Goal: Transaction & Acquisition: Purchase product/service

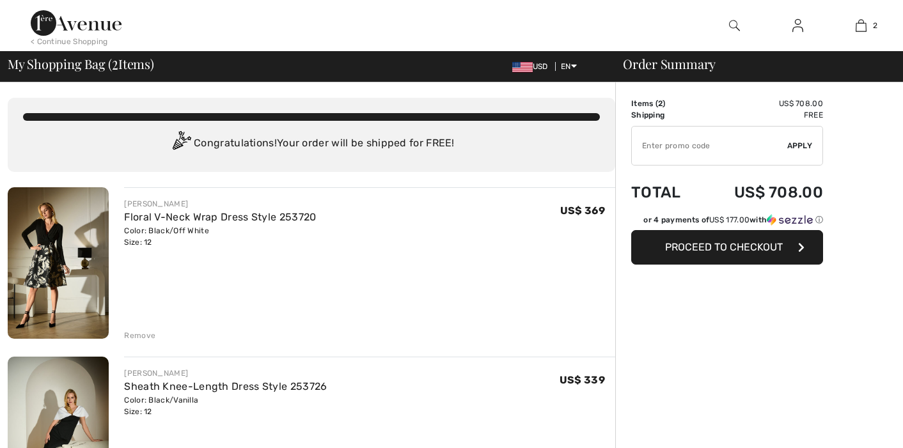
checkbox input "true"
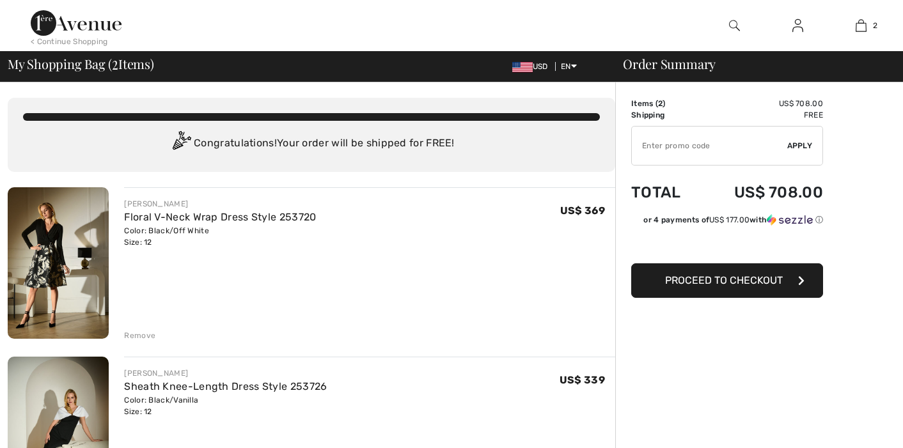
click at [87, 265] on img at bounding box center [58, 263] width 101 height 152
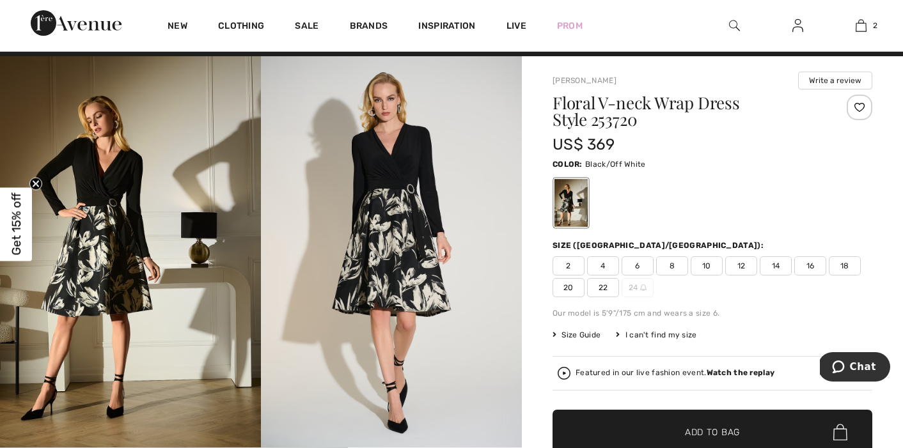
scroll to position [8, 0]
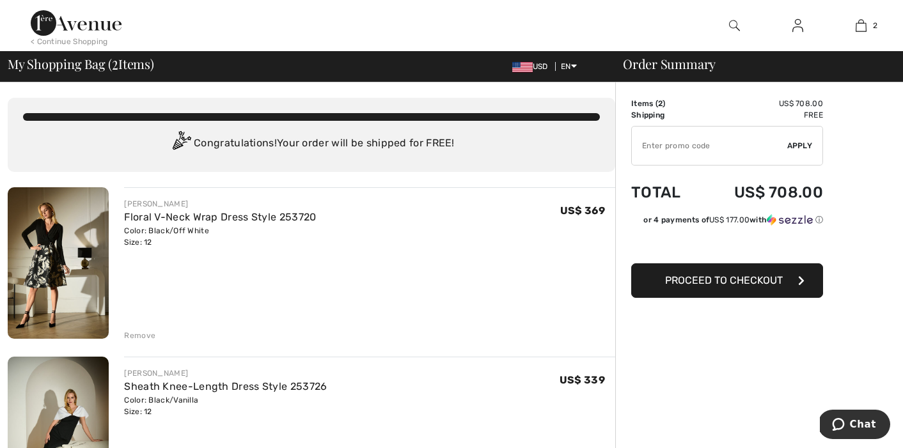
click at [84, 396] on img at bounding box center [58, 433] width 101 height 152
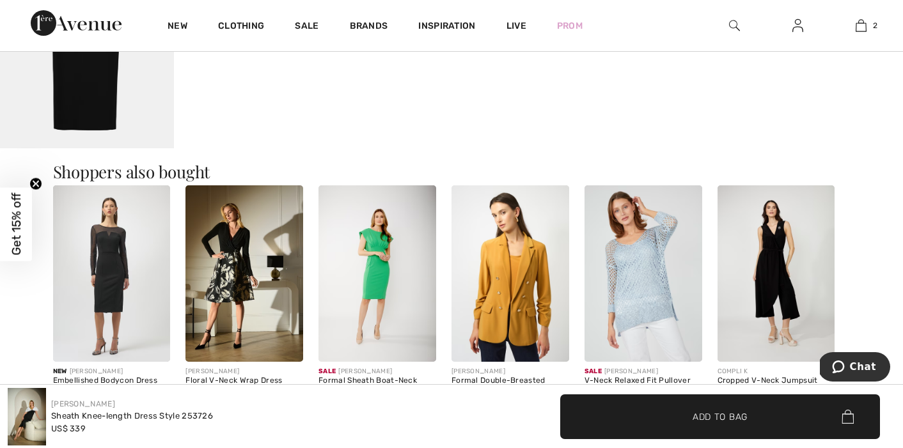
scroll to position [843, 0]
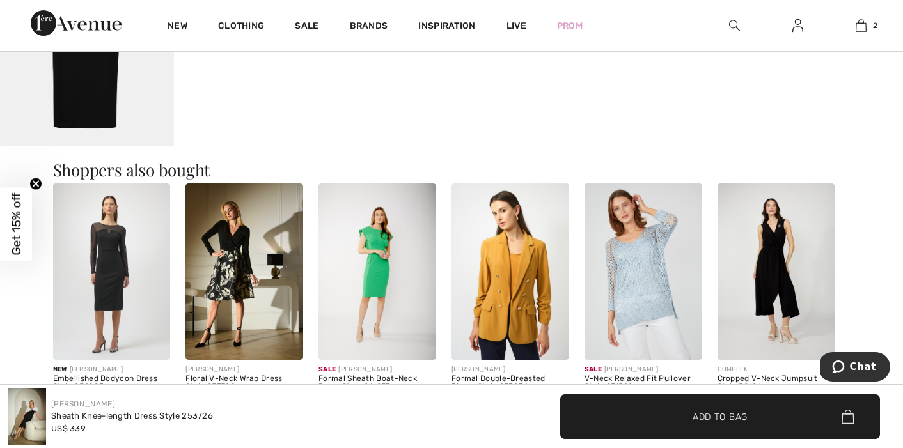
click at [232, 296] on img at bounding box center [244, 272] width 118 height 177
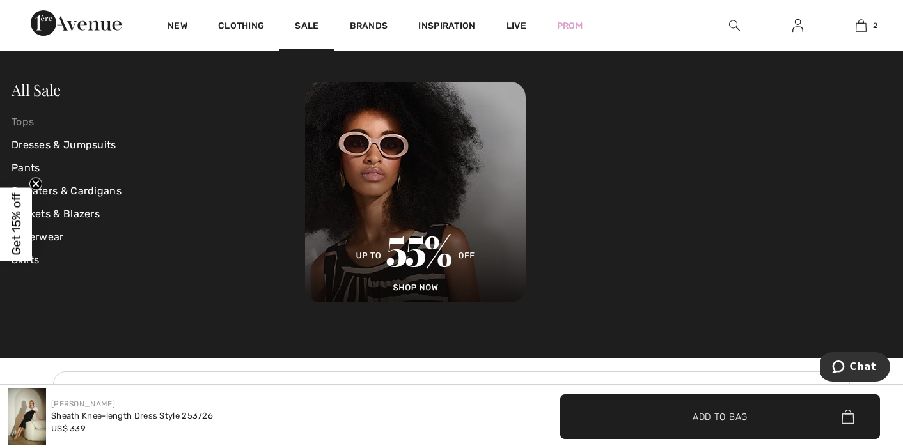
scroll to position [1439, 0]
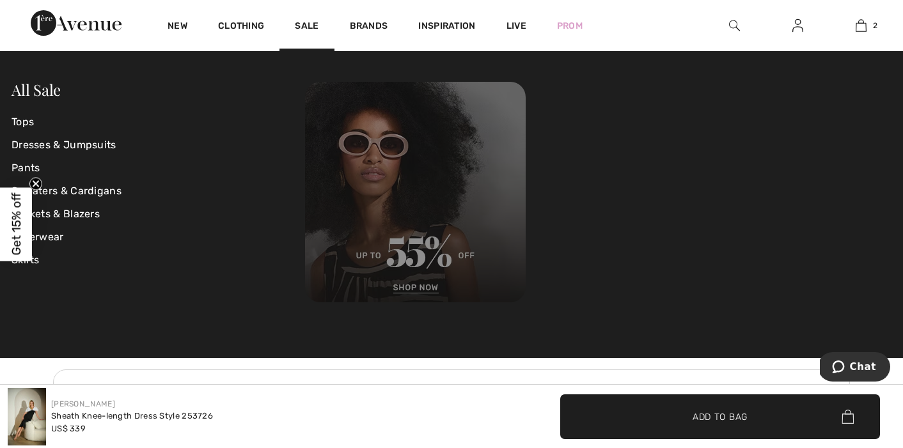
click at [408, 290] on img at bounding box center [415, 192] width 221 height 221
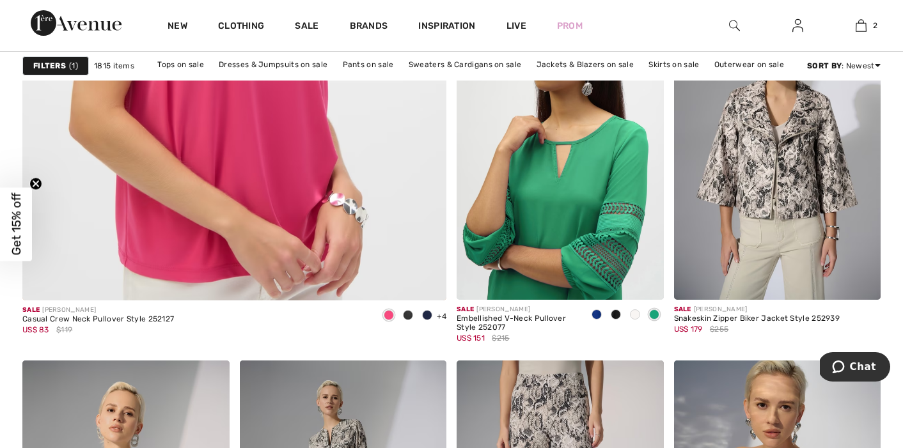
scroll to position [3521, 0]
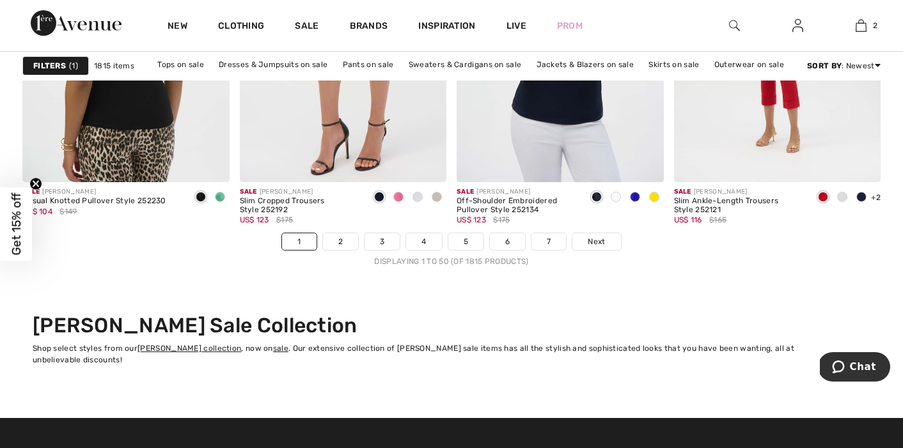
scroll to position [5626, 0]
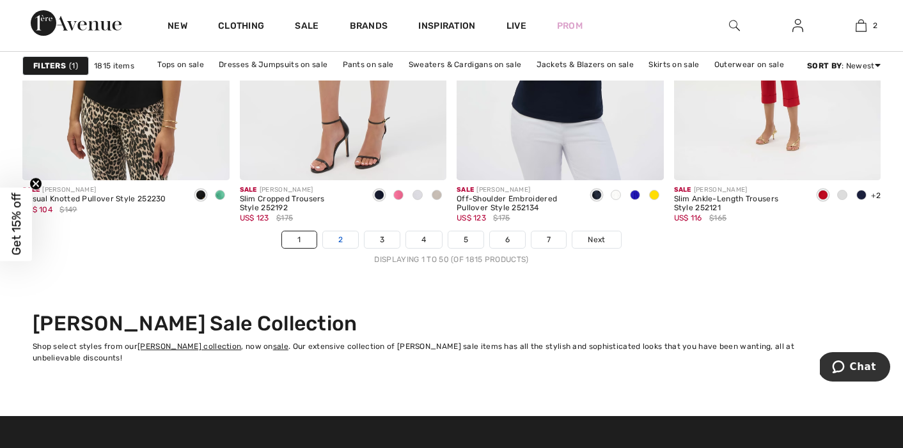
click at [335, 239] on link "2" at bounding box center [340, 240] width 35 height 17
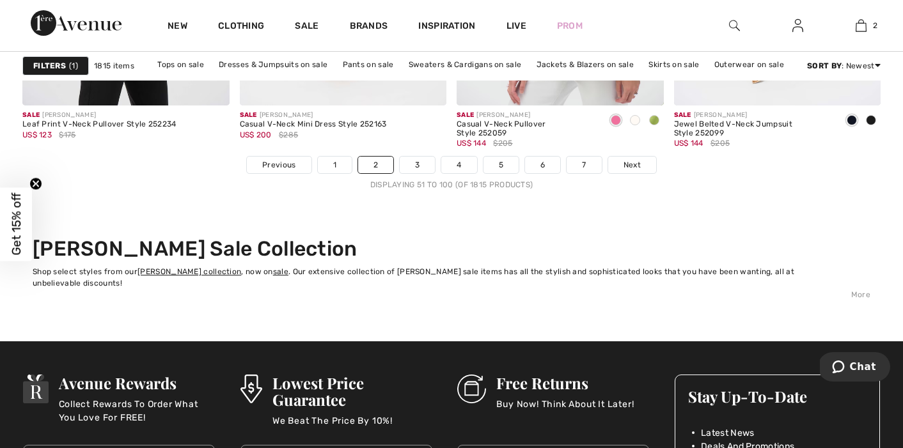
scroll to position [5727, 0]
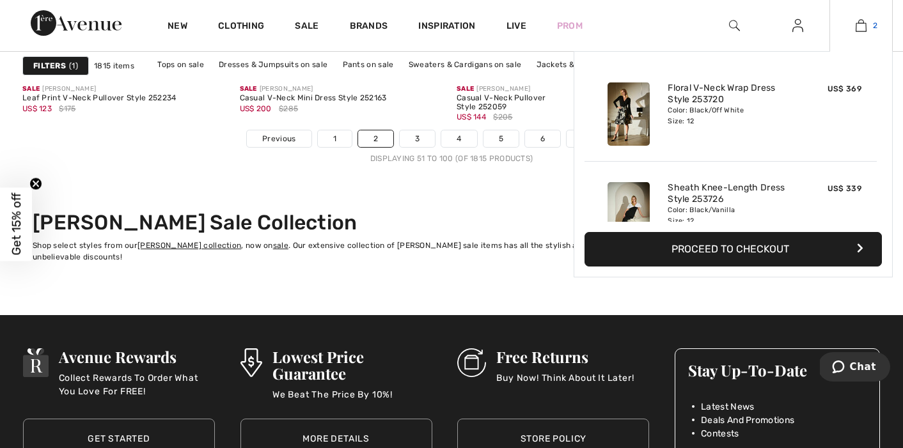
click at [861, 29] on img at bounding box center [861, 25] width 11 height 15
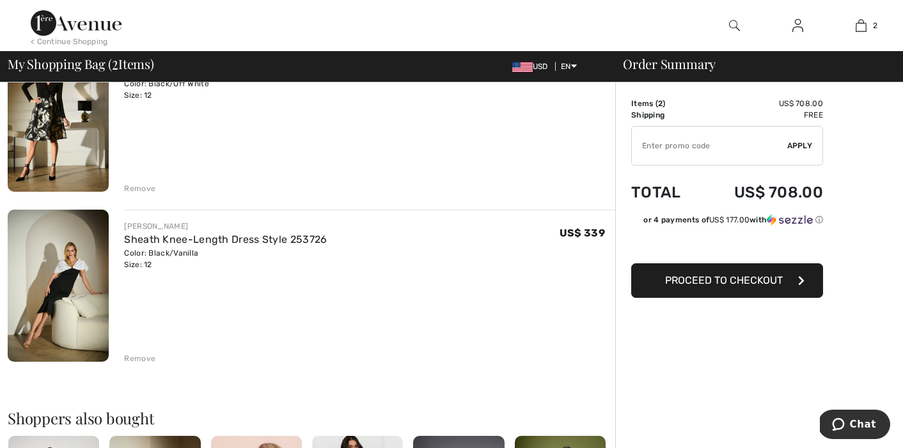
scroll to position [136, 0]
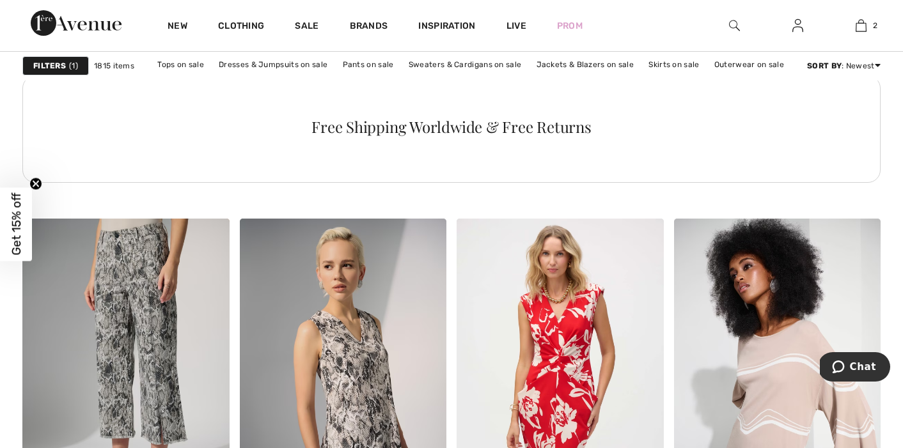
scroll to position [4533, 0]
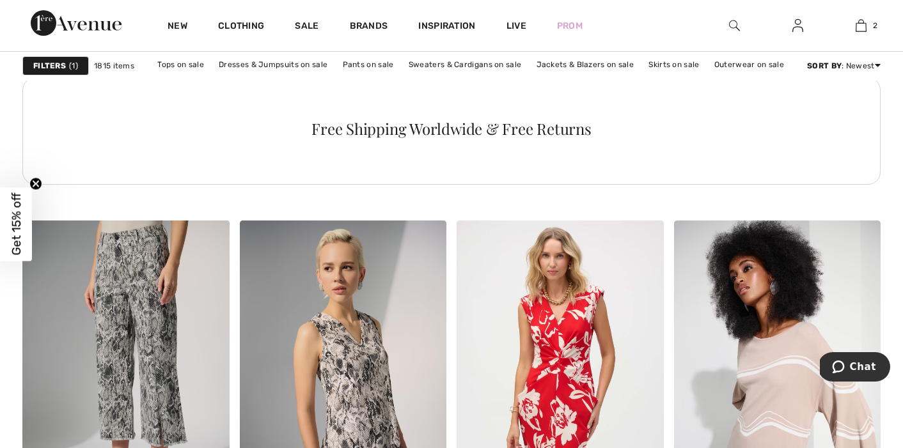
click at [15, 213] on span "Get 15% off" at bounding box center [16, 224] width 15 height 63
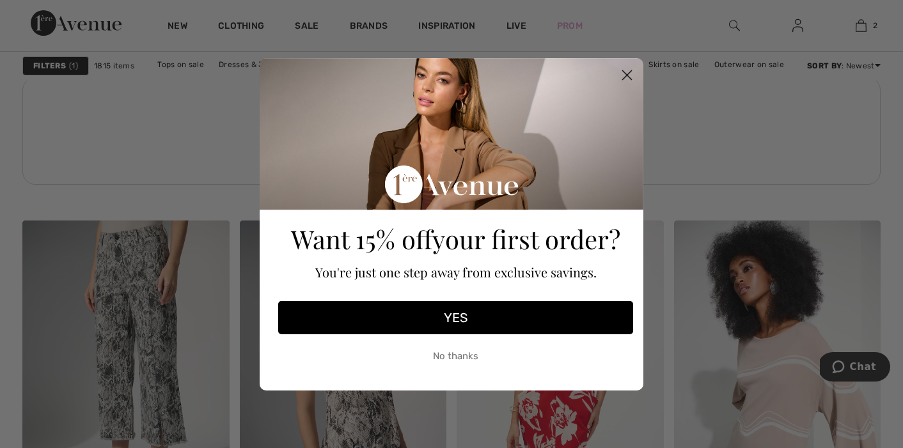
click at [477, 324] on button "YES" at bounding box center [455, 317] width 355 height 33
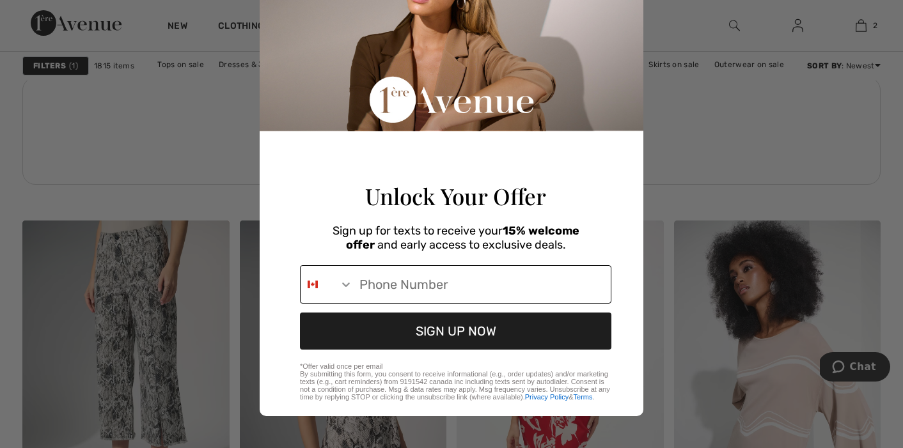
scroll to position [99, 0]
type input "1-302-463-3423"
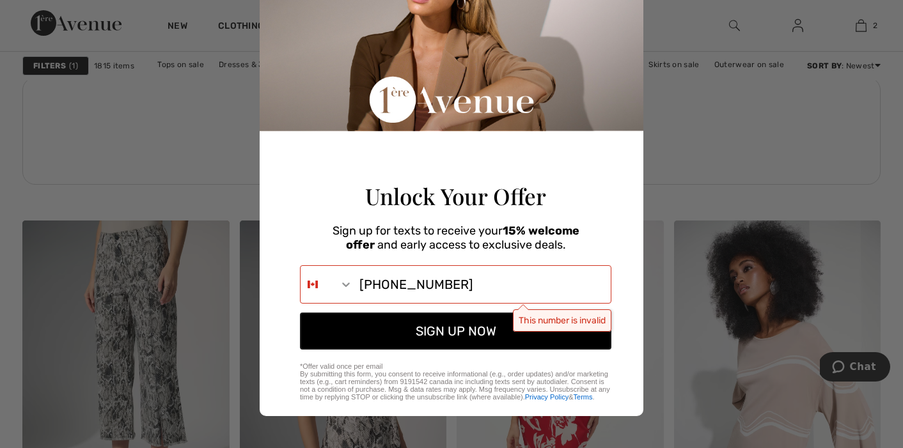
click at [425, 332] on button "SIGN UP NOW" at bounding box center [456, 331] width 312 height 37
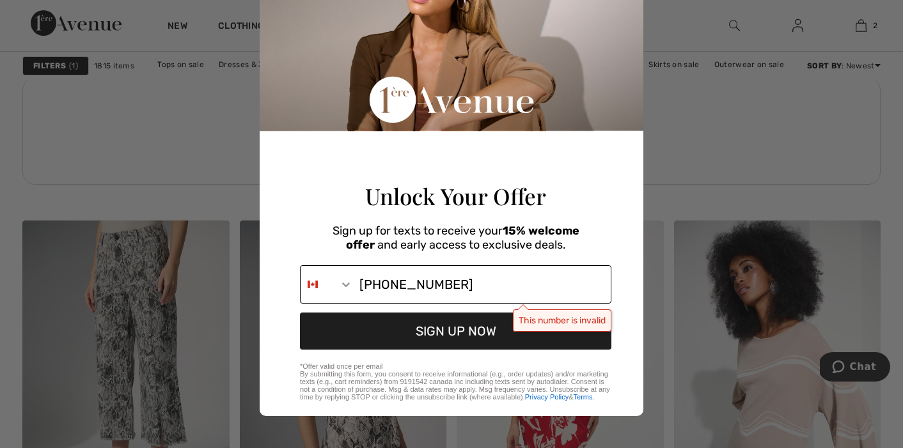
click at [343, 284] on icon "Search Countries" at bounding box center [346, 284] width 13 height 13
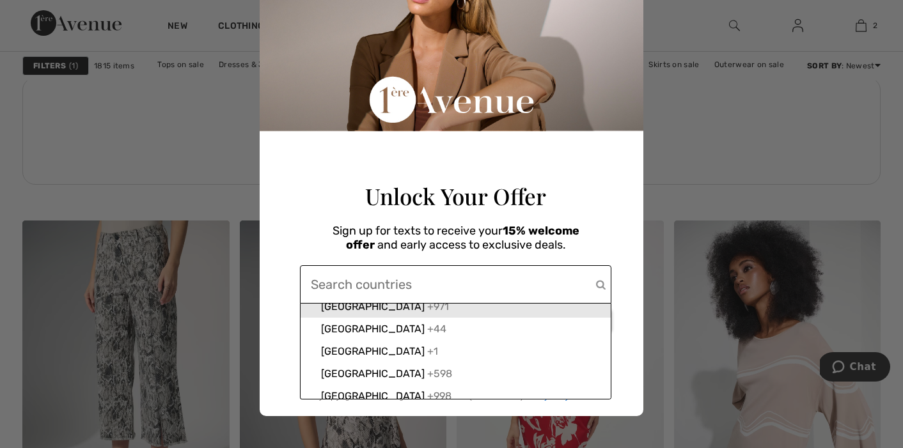
scroll to position [4950, 0]
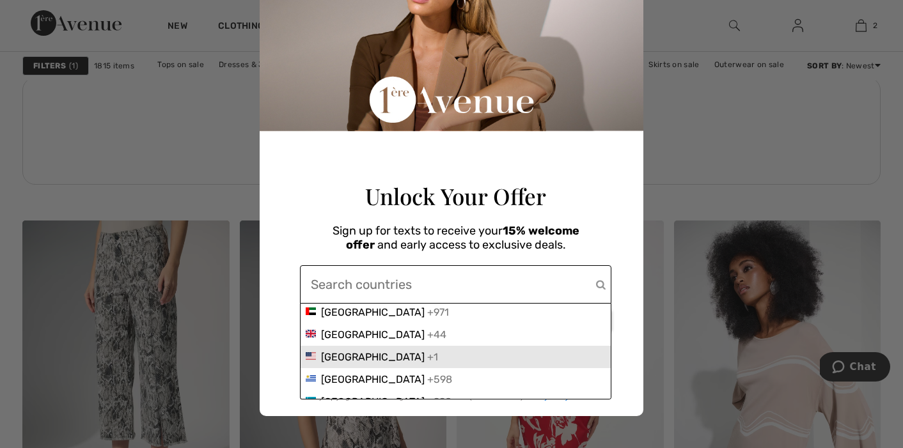
click at [427, 360] on div "+1" at bounding box center [432, 357] width 11 height 12
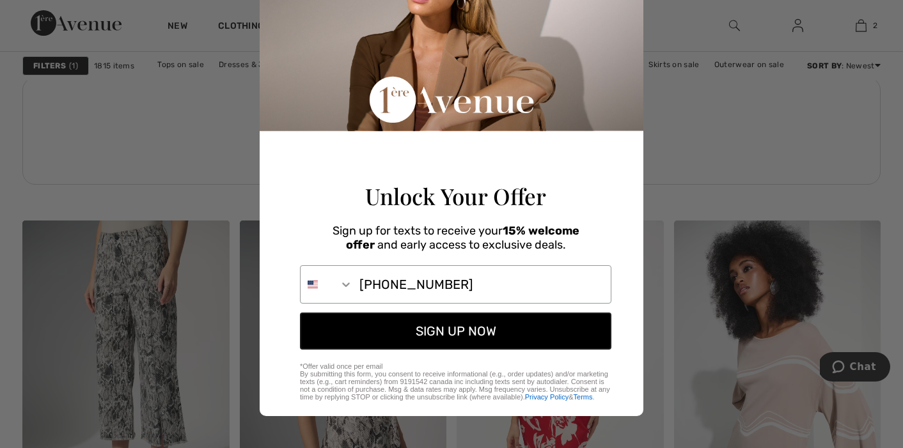
click at [429, 337] on button "SIGN UP NOW" at bounding box center [456, 331] width 312 height 37
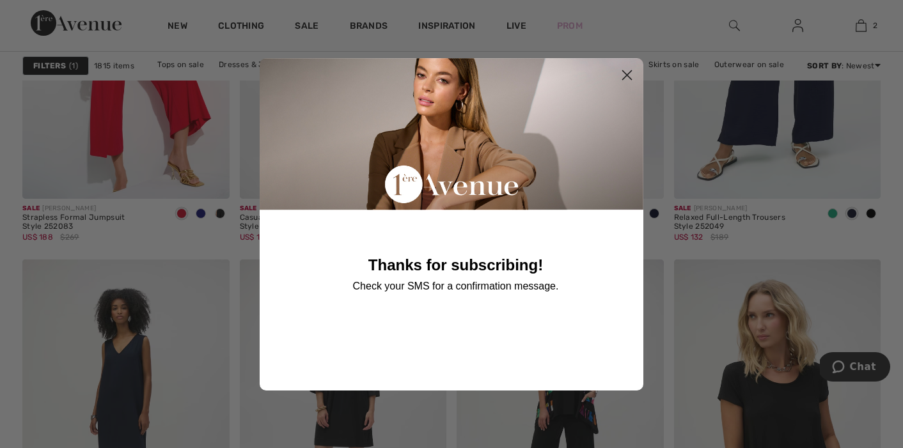
scroll to position [3974, 0]
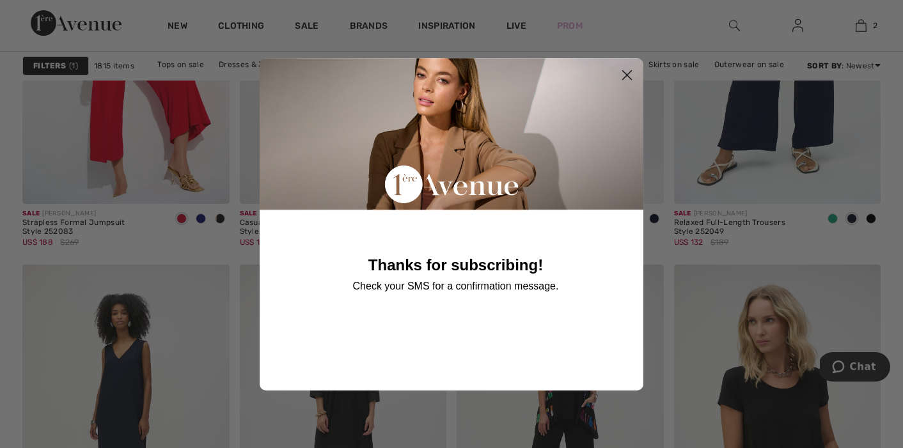
click at [627, 70] on circle "Close dialog" at bounding box center [627, 74] width 21 height 21
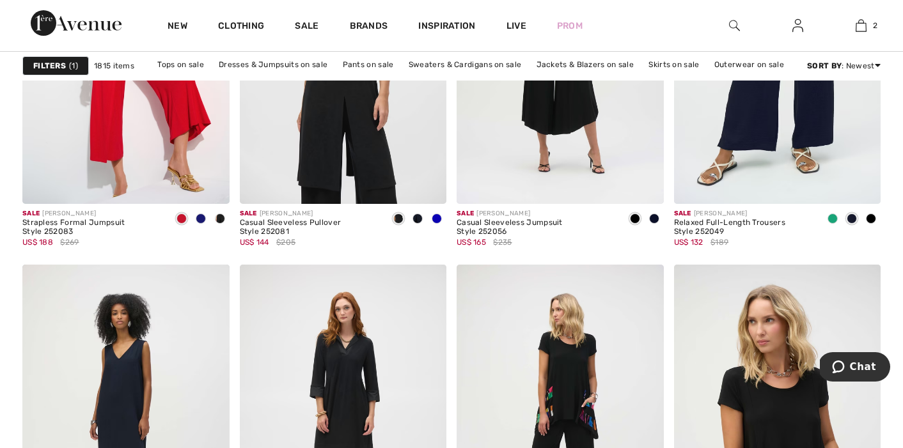
click at [734, 25] on img at bounding box center [734, 25] width 11 height 15
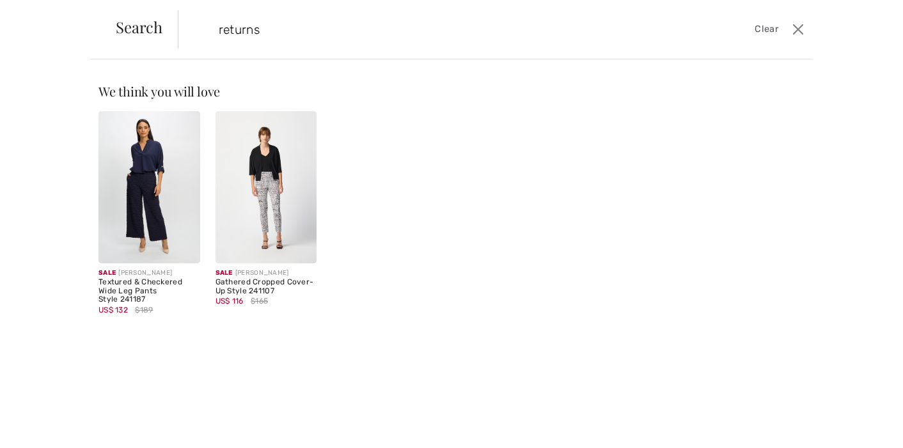
click at [274, 35] on input "returns" at bounding box center [426, 29] width 435 height 38
type input "r"
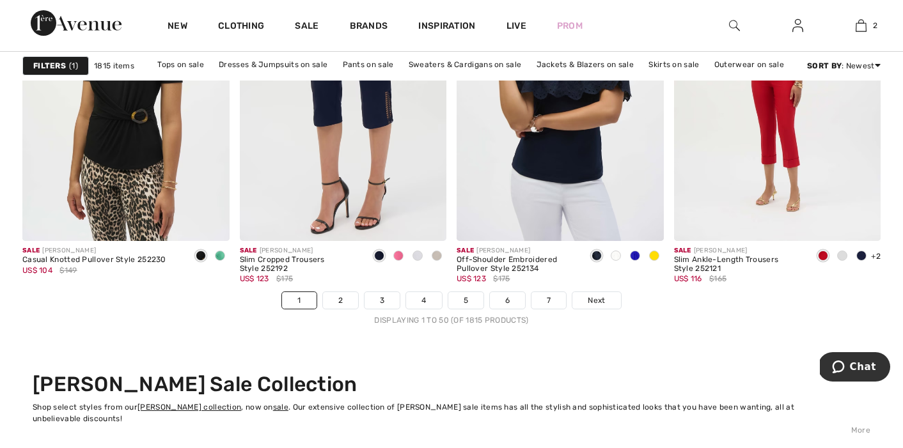
scroll to position [5559, 0]
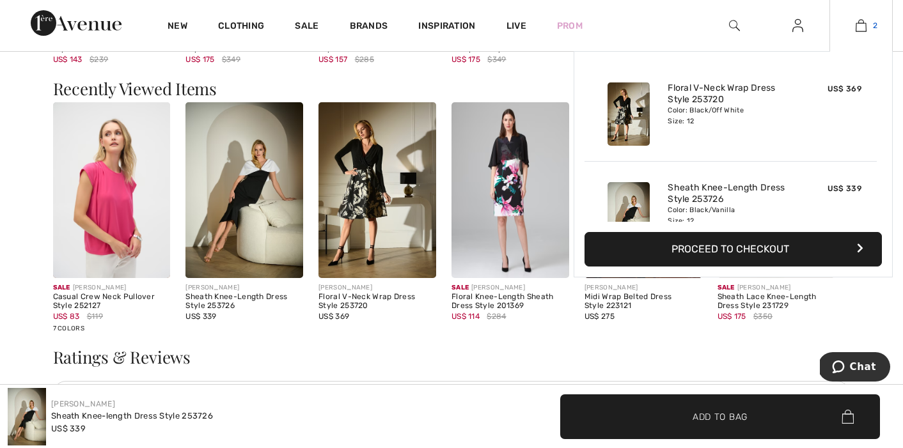
click at [861, 26] on img at bounding box center [861, 25] width 11 height 15
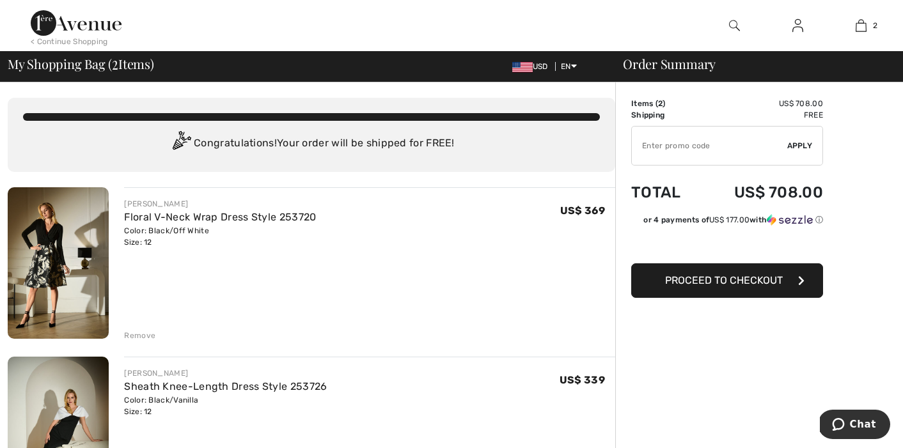
click at [724, 281] on span "Proceed to Checkout" at bounding box center [724, 280] width 118 height 12
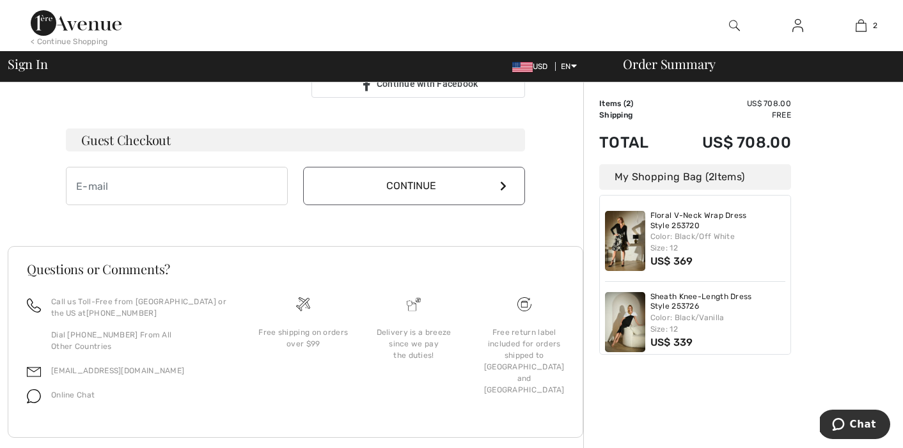
scroll to position [367, 0]
